Goal: Use online tool/utility: Utilize a website feature to perform a specific function

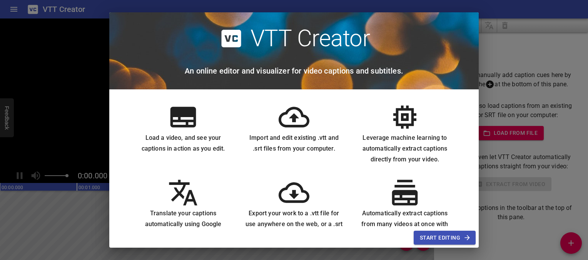
click at [434, 182] on span "Start Editing" at bounding box center [445, 238] width 50 height 10
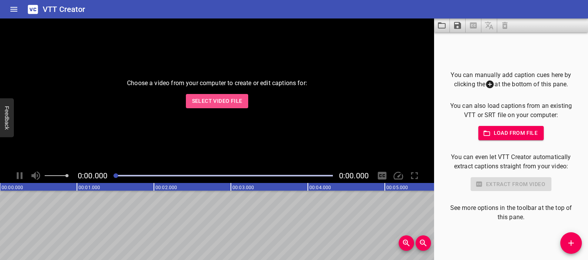
click at [231, 99] on span "Select Video File" at bounding box center [217, 101] width 50 height 10
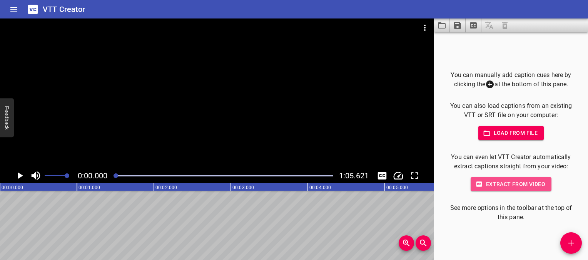
click at [435, 182] on span "Extract from video" at bounding box center [511, 184] width 69 height 10
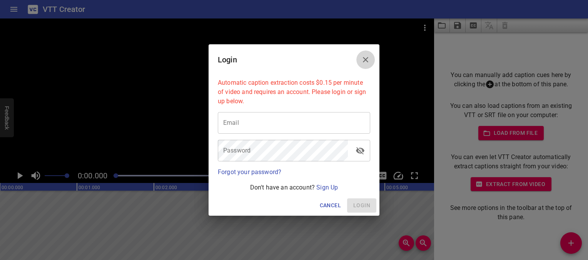
click at [370, 57] on icon "Close" at bounding box center [365, 59] width 9 height 9
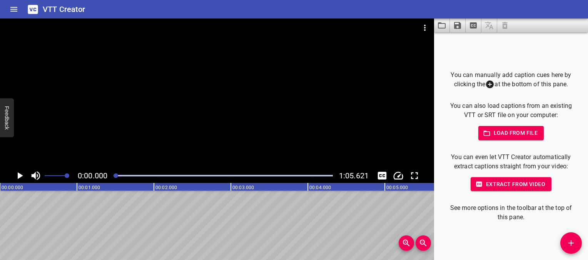
click at [15, 176] on icon "Play/Pause" at bounding box center [20, 176] width 12 height 12
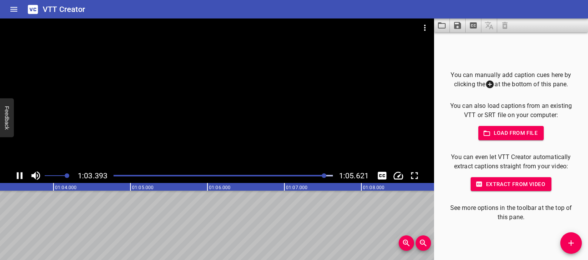
click at [385, 170] on button "Toggle captions" at bounding box center [382, 175] width 15 height 15
click at [384, 172] on icon "Toggle captions" at bounding box center [383, 176] width 12 height 12
click at [382, 173] on icon "Toggle captions" at bounding box center [382, 176] width 9 height 8
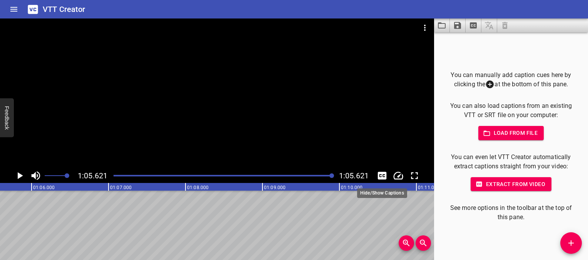
scroll to position [0, 5053]
click at [382, 173] on icon "Toggle captions" at bounding box center [382, 176] width 9 height 8
